Goal: Find specific page/section: Locate a particular part of the current website

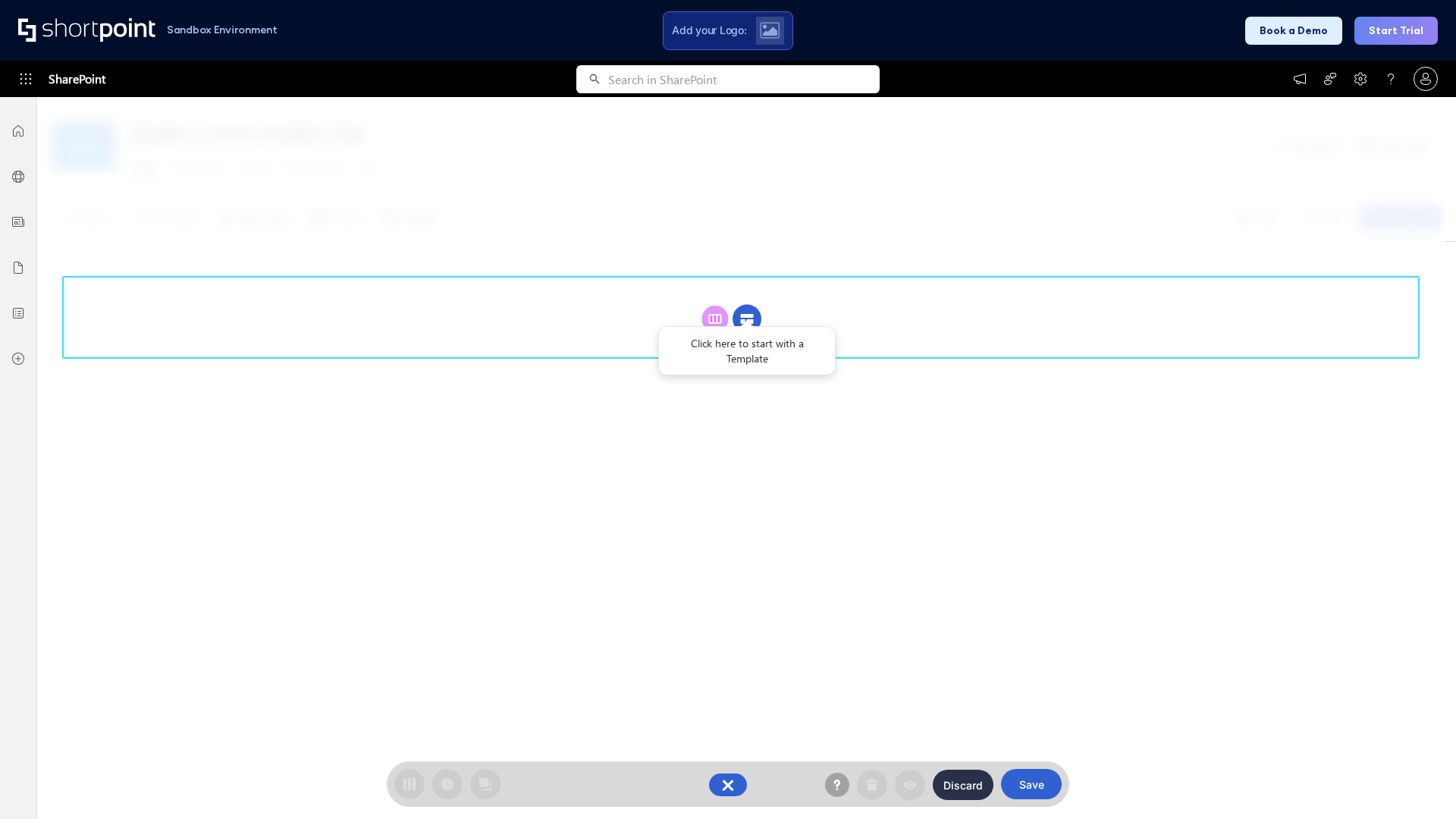
click at [747, 319] on circle at bounding box center [747, 319] width 29 height 29
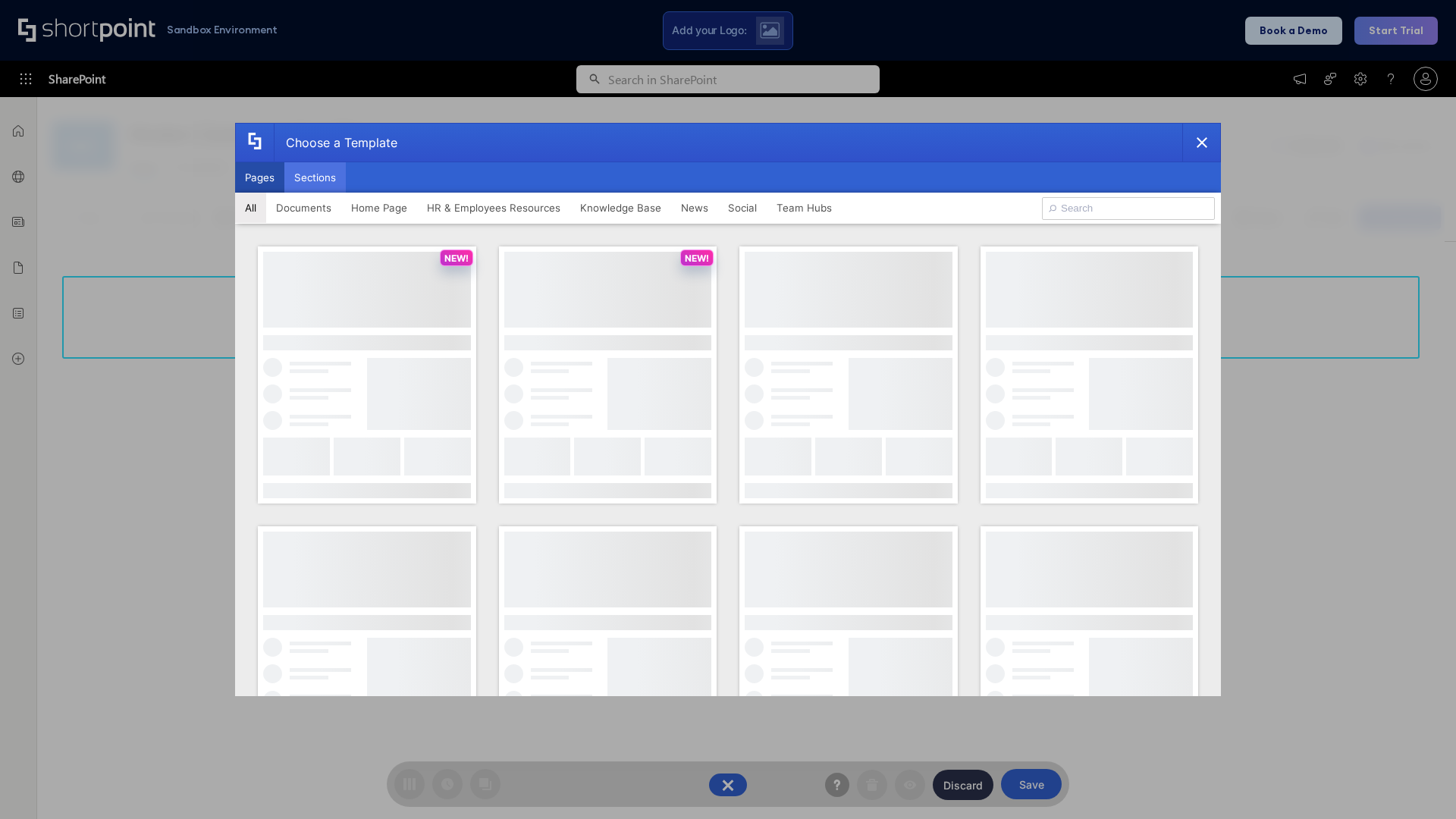
click at [315, 178] on button "Sections" at bounding box center [315, 177] width 61 height 30
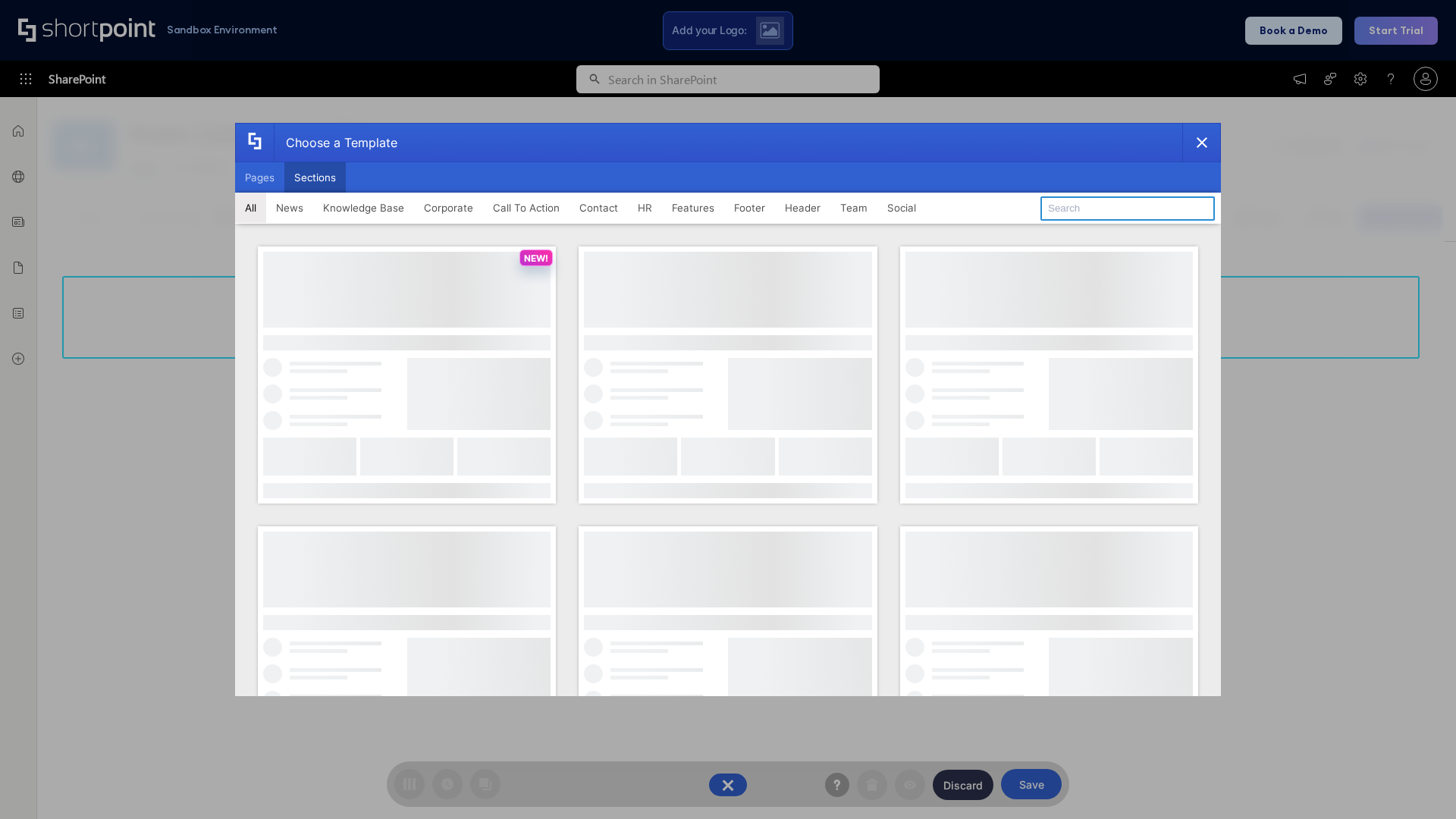
type input "Service Block 2"
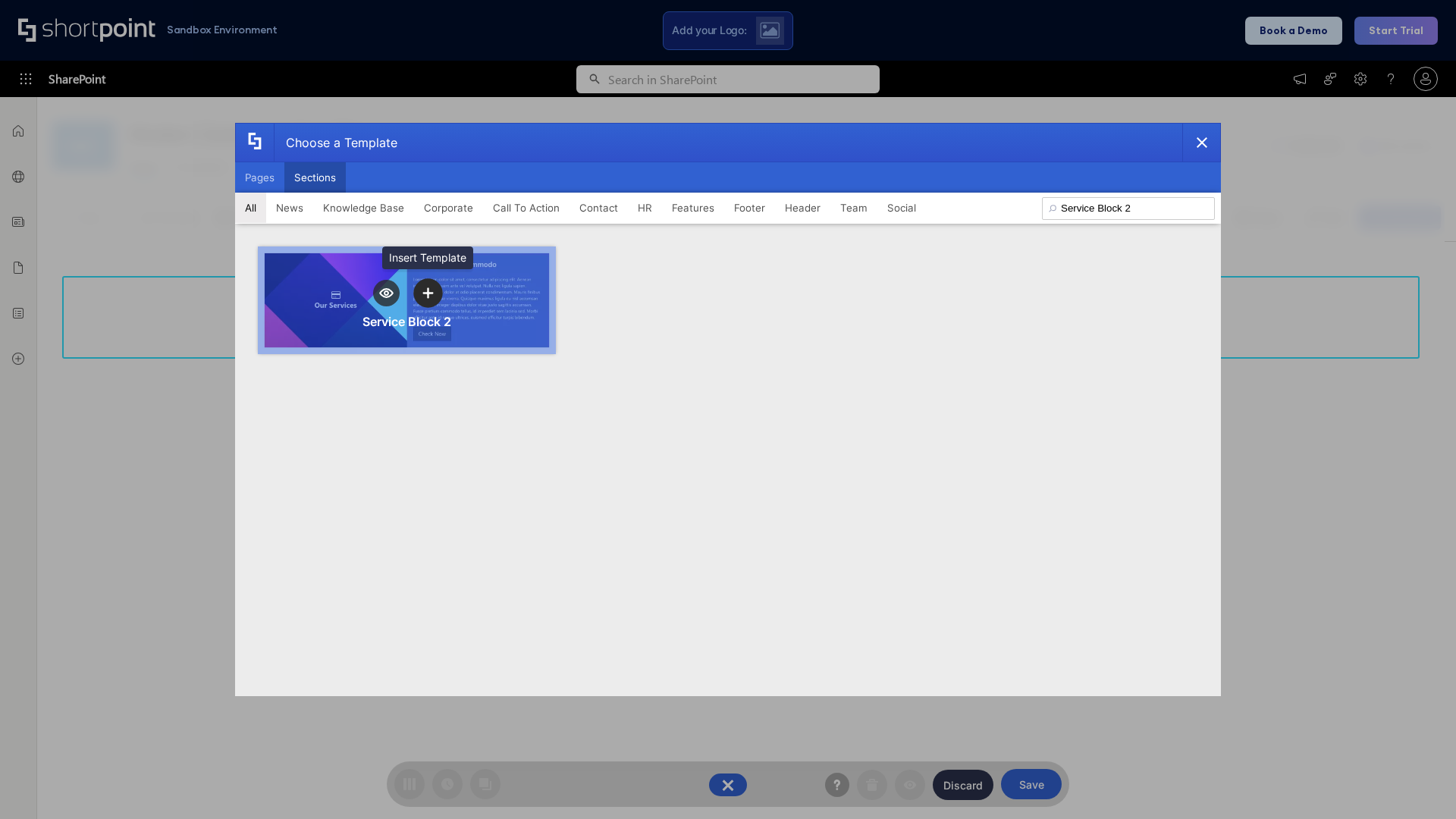
click at [428, 293] on icon "template selector" at bounding box center [428, 293] width 11 height 11
